Goal: Information Seeking & Learning: Learn about a topic

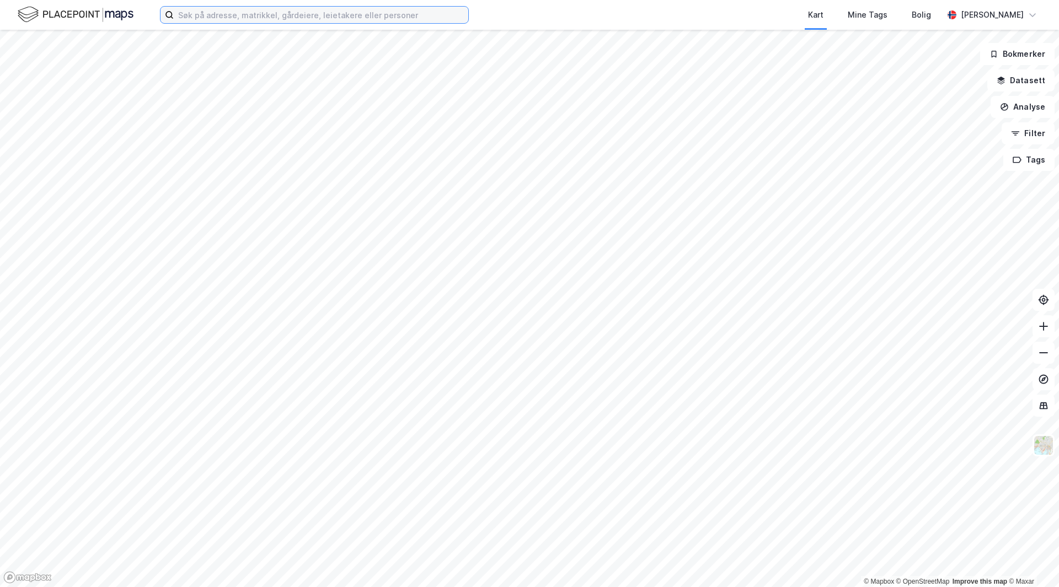
click at [325, 14] on input at bounding box center [321, 15] width 294 height 17
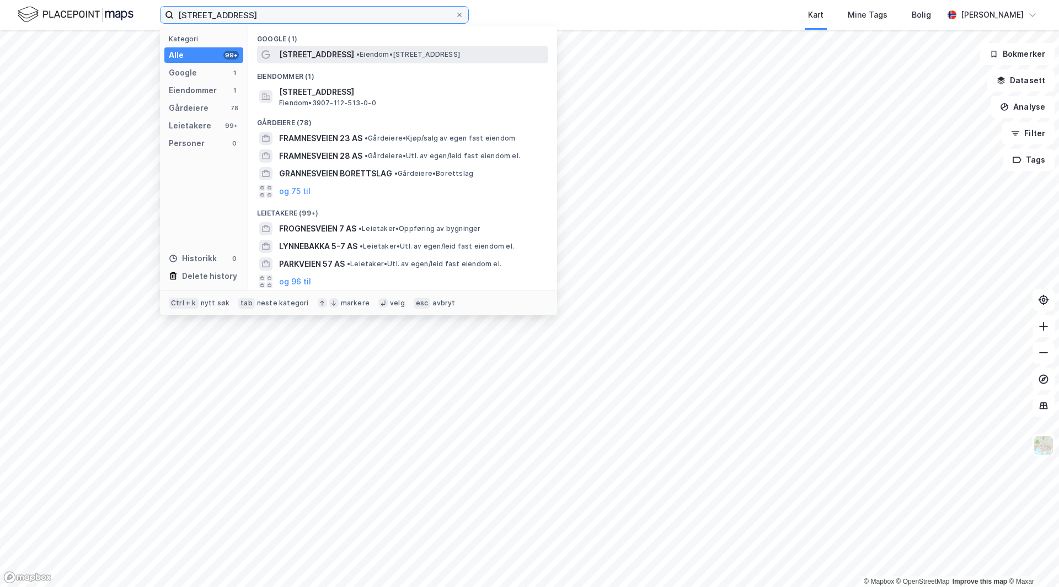
type input "[STREET_ADDRESS]"
click at [356, 57] on span "• Eiendom • [STREET_ADDRESS]" at bounding box center [408, 54] width 104 height 9
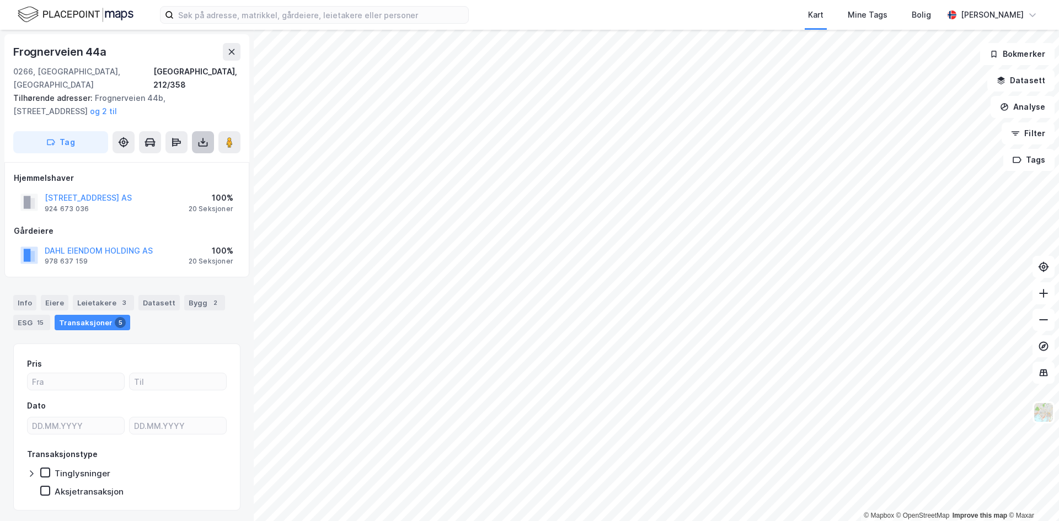
click at [203, 135] on button at bounding box center [203, 142] width 22 height 22
click at [149, 160] on div "Last ned grunnbok" at bounding box center [148, 164] width 64 height 9
click at [25, 295] on div "Info" at bounding box center [24, 302] width 23 height 15
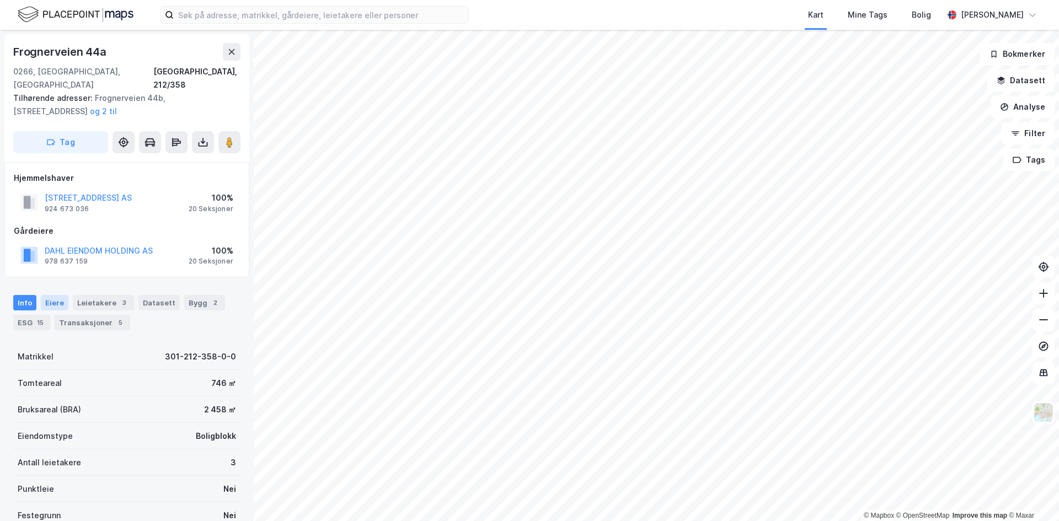
click at [50, 295] on div "Eiere" at bounding box center [55, 302] width 28 height 15
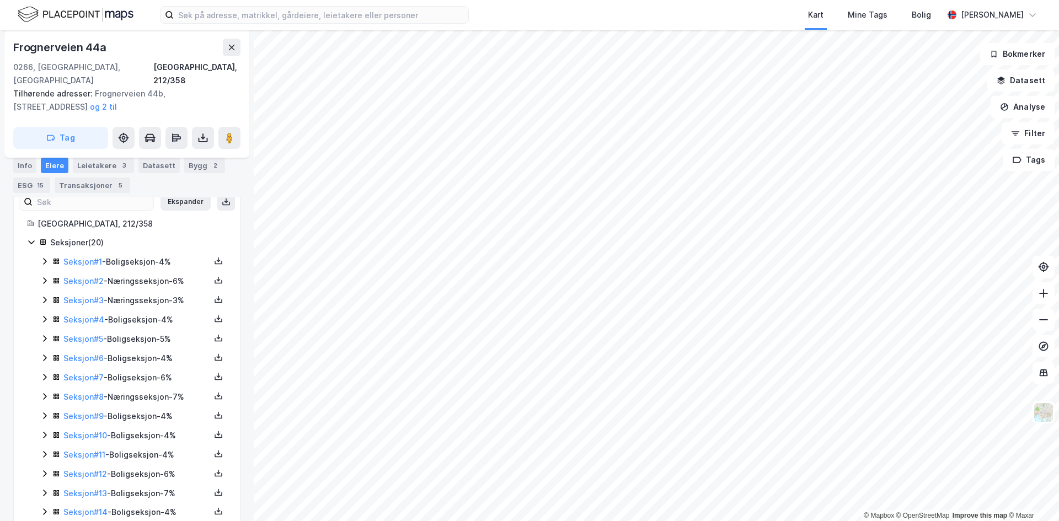
scroll to position [221, 0]
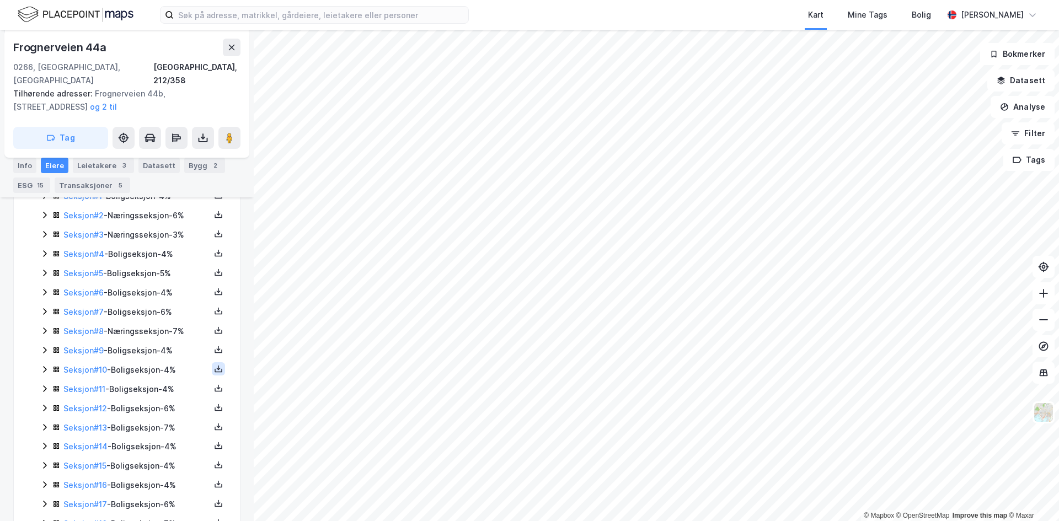
click at [214, 364] on icon at bounding box center [218, 368] width 9 height 9
click at [158, 329] on div "Grunnbok" at bounding box center [151, 335] width 37 height 13
click at [214, 460] on icon at bounding box center [218, 464] width 9 height 9
click at [159, 426] on div "Grunnbok" at bounding box center [151, 432] width 37 height 13
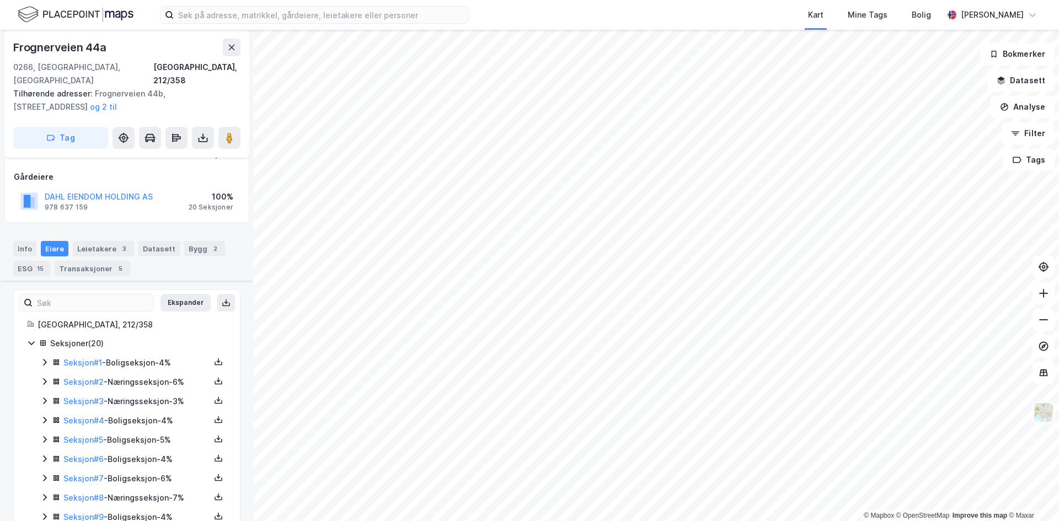
scroll to position [0, 0]
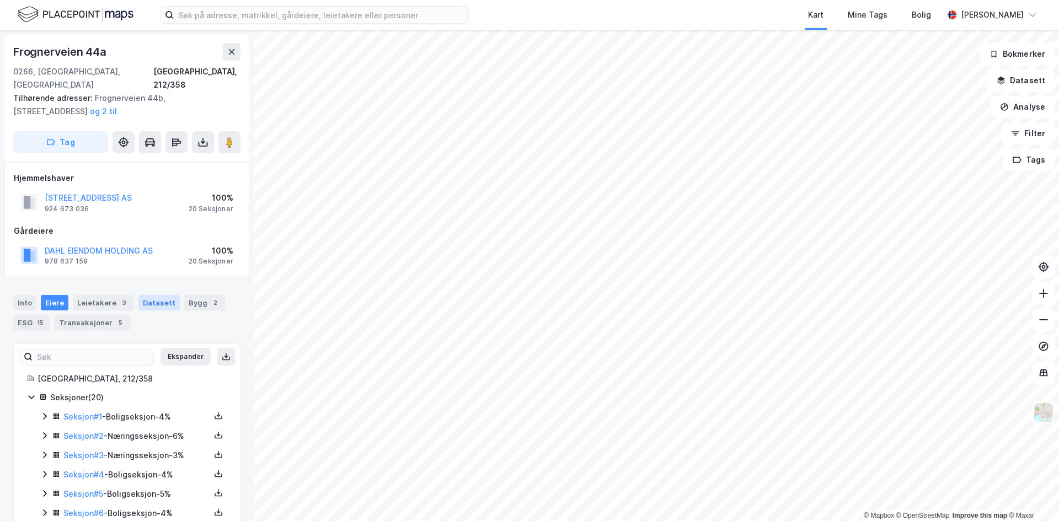
click at [164, 295] on div "Datasett" at bounding box center [158, 302] width 41 height 15
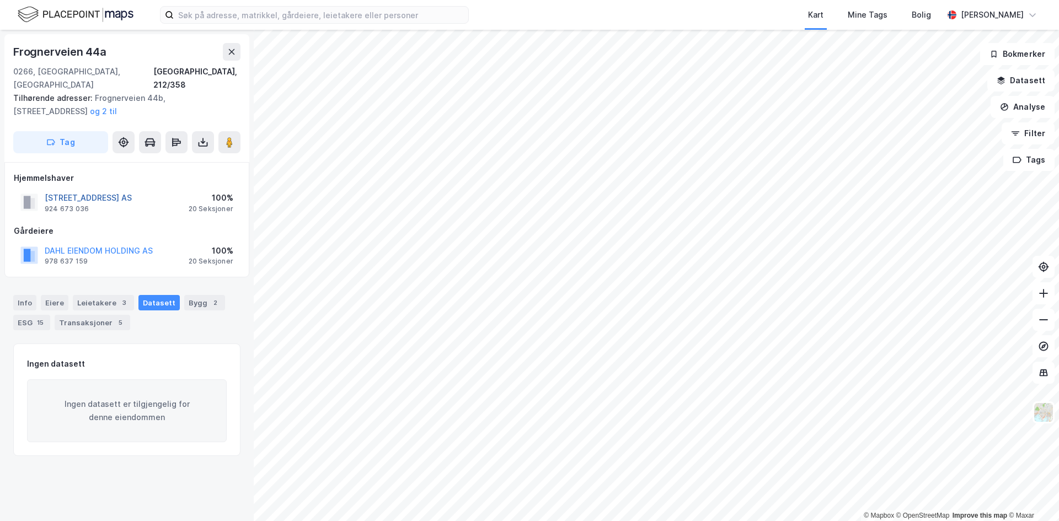
click at [0, 0] on button "FROGNERVEIEN 44 AS" at bounding box center [0, 0] width 0 height 0
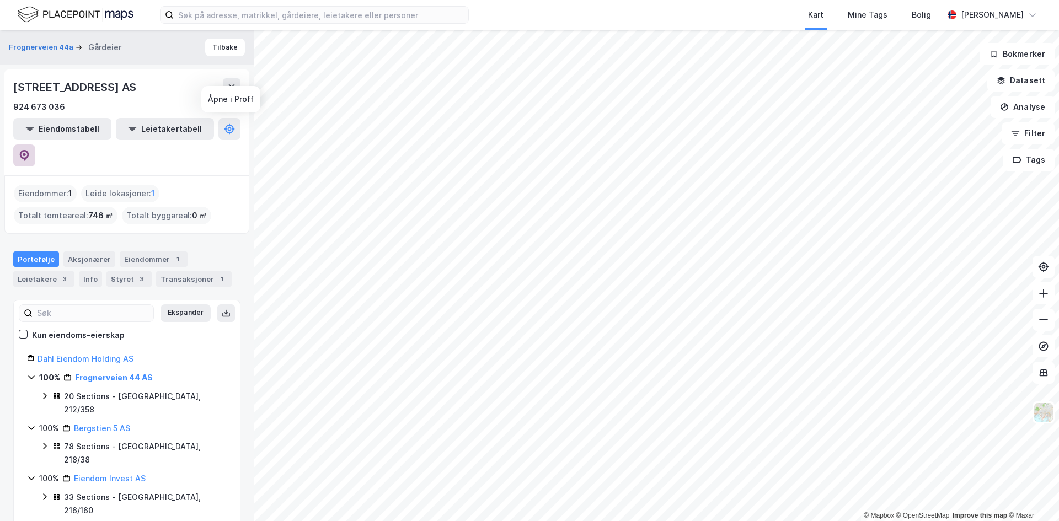
click at [30, 150] on icon at bounding box center [24, 155] width 11 height 11
